Goal: Task Accomplishment & Management: Use online tool/utility

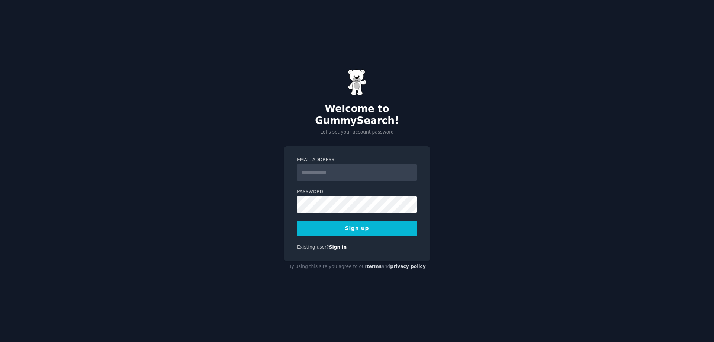
click at [338, 166] on input "Email Address" at bounding box center [357, 172] width 120 height 16
type input "**********"
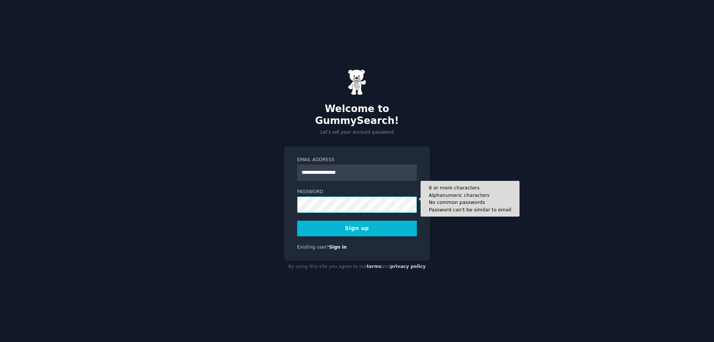
click at [297, 220] on button "Sign up" at bounding box center [357, 228] width 120 height 16
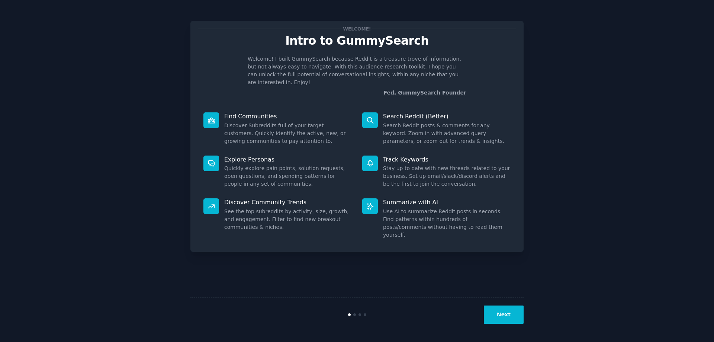
click at [505, 312] on button "Next" at bounding box center [503, 314] width 40 height 18
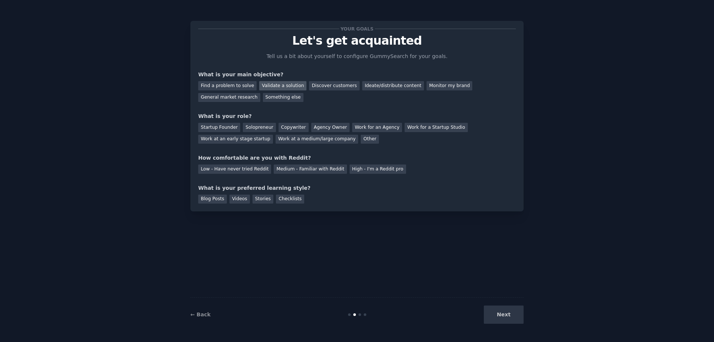
click at [271, 86] on div "Validate a solution" at bounding box center [282, 85] width 47 height 9
click at [235, 87] on div "Find a problem to solve" at bounding box center [227, 85] width 58 height 9
click at [214, 127] on div "Startup Founder" at bounding box center [219, 127] width 42 height 9
click at [233, 168] on div "Low - Have never tried Reddit" at bounding box center [234, 168] width 73 height 9
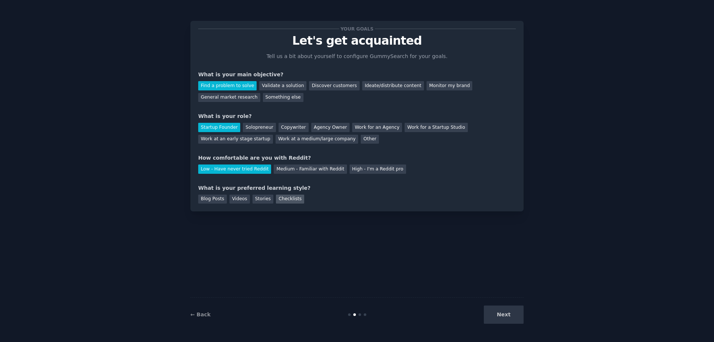
click at [291, 202] on div "Checklists" at bounding box center [290, 198] width 28 height 9
click at [515, 313] on button "Next" at bounding box center [503, 314] width 40 height 18
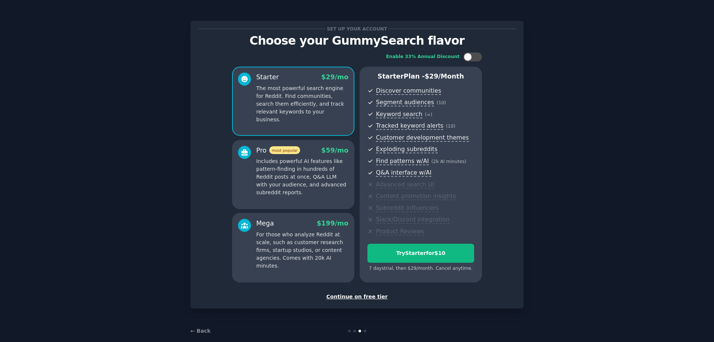
click at [371, 295] on div "Continue on free tier" at bounding box center [356, 296] width 317 height 8
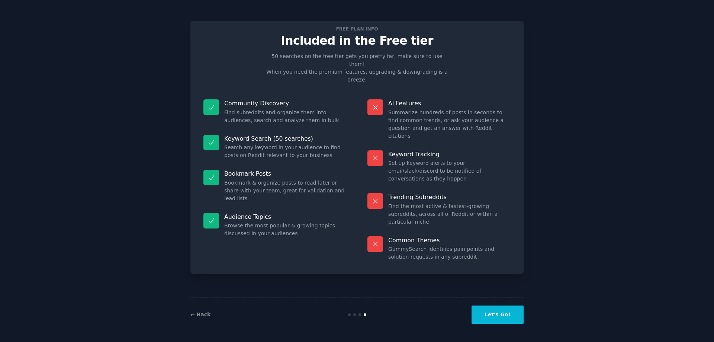
click at [502, 318] on button "Let's Go!" at bounding box center [497, 314] width 52 height 18
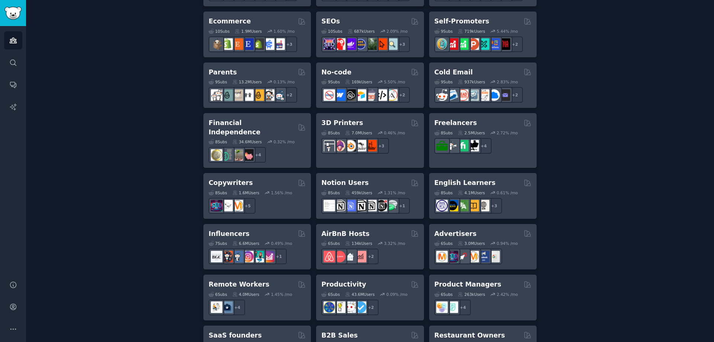
scroll to position [483, 0]
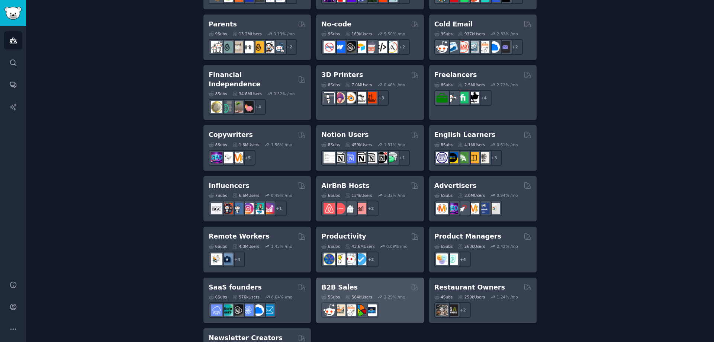
click at [360, 282] on div "B2B Sales" at bounding box center [369, 286] width 97 height 9
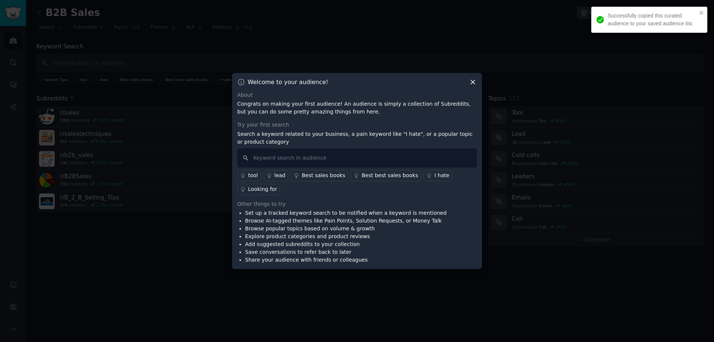
click at [475, 80] on icon at bounding box center [472, 82] width 4 height 4
